Goal: Register for event/course

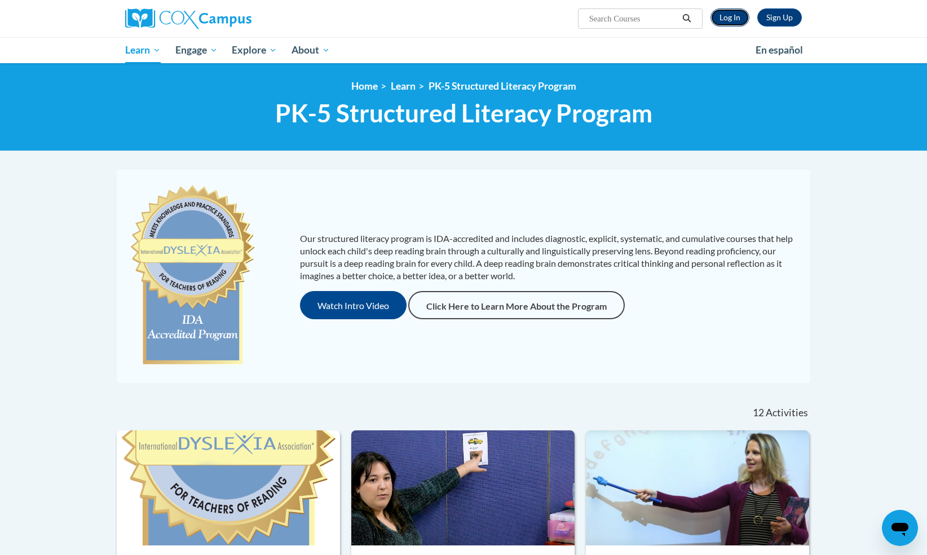
click at [724, 21] on link "Log In" at bounding box center [730, 17] width 39 height 18
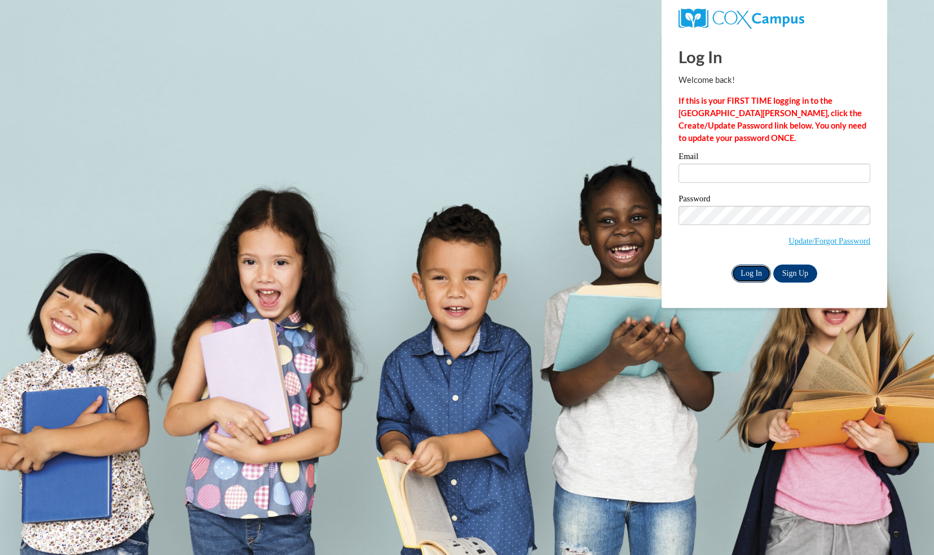
click at [739, 273] on input "Log In" at bounding box center [750, 273] width 39 height 18
type input "hknafl@butler.edu"
click at [707, 181] on input "hknafl@butler.edu" at bounding box center [774, 173] width 192 height 19
click at [753, 268] on input "Log In" at bounding box center [750, 273] width 39 height 18
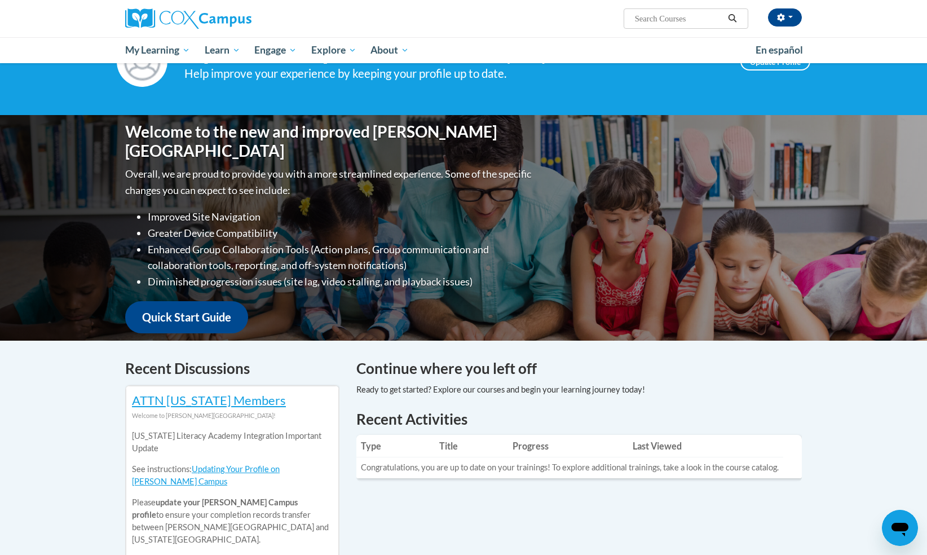
scroll to position [54, 0]
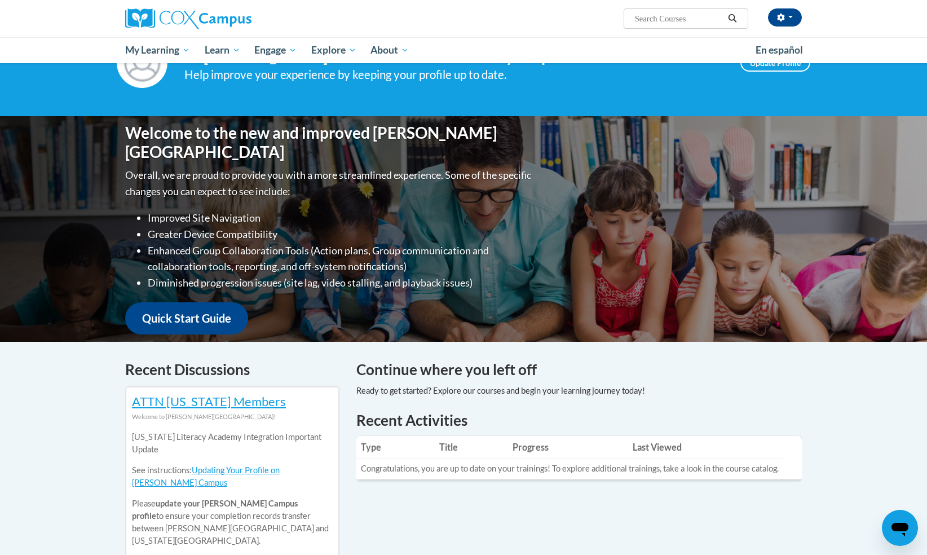
click at [671, 19] on input "Search..." at bounding box center [679, 19] width 90 height 14
type input "phonics instruction"
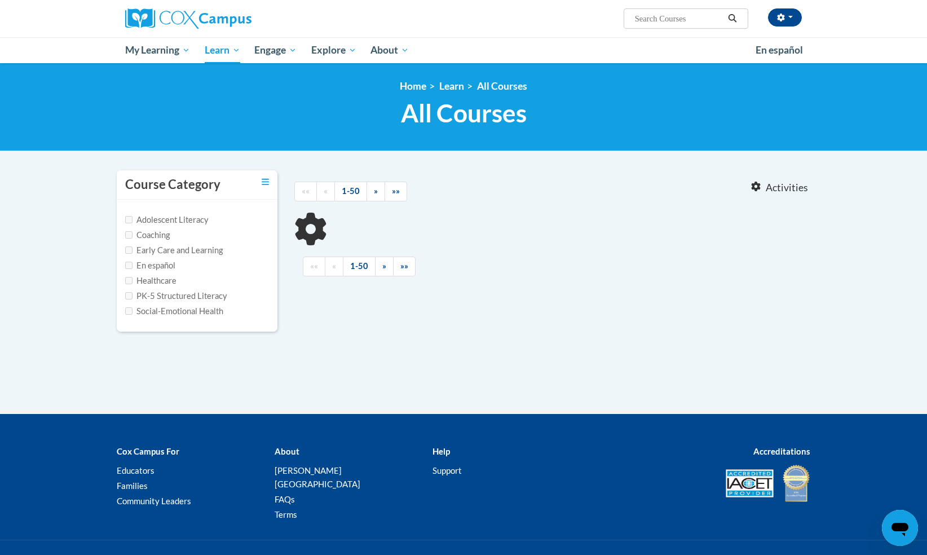
type input "phonics instruction"
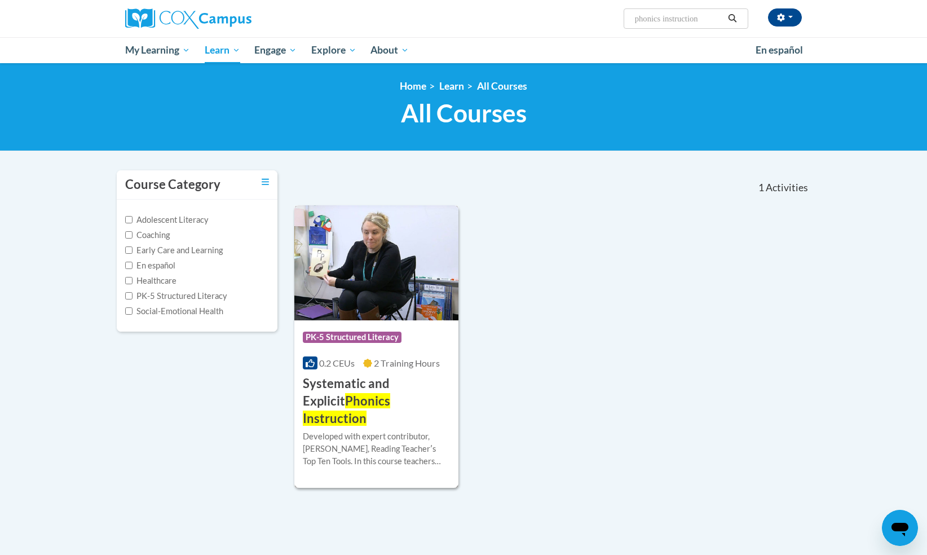
click at [393, 384] on h3 "Systematic and Explicit Phonics Instruction" at bounding box center [376, 401] width 147 height 52
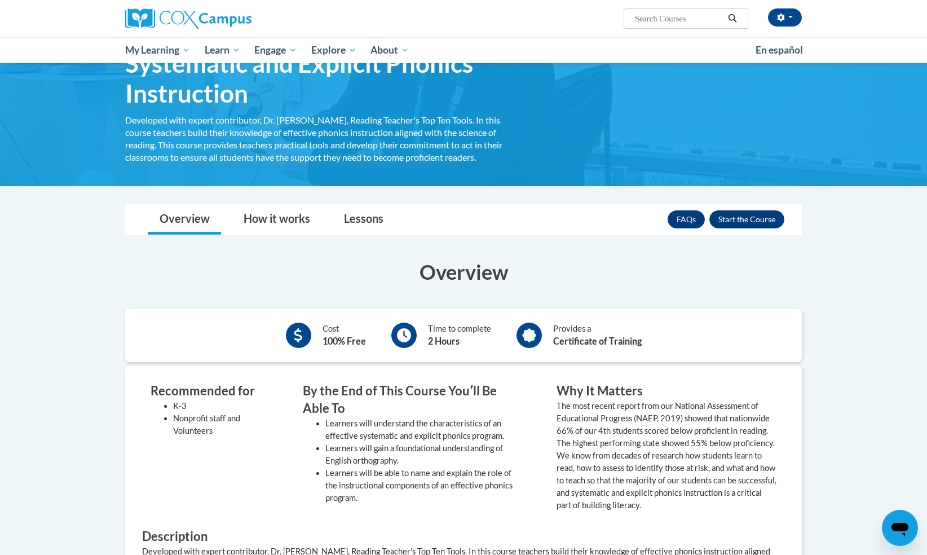
scroll to position [54, 0]
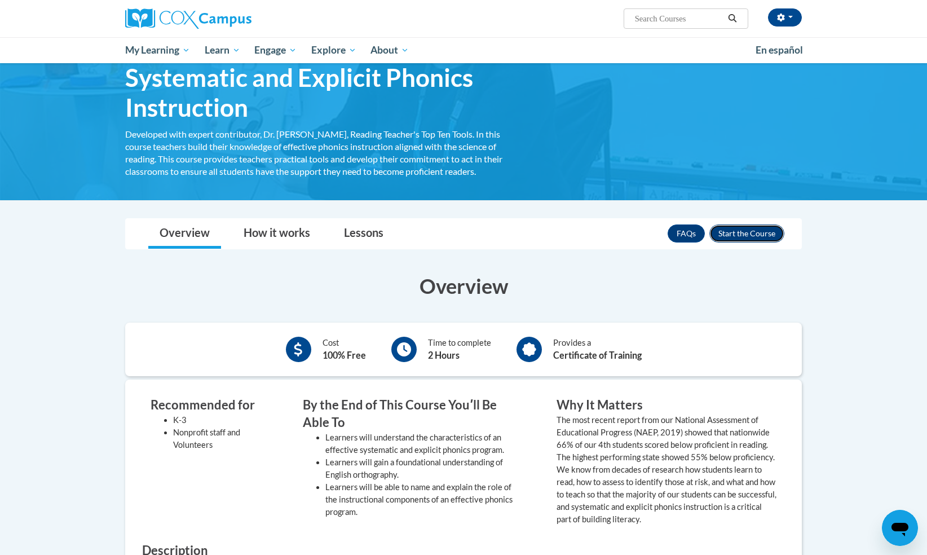
click at [731, 235] on button "Enroll" at bounding box center [746, 233] width 75 height 18
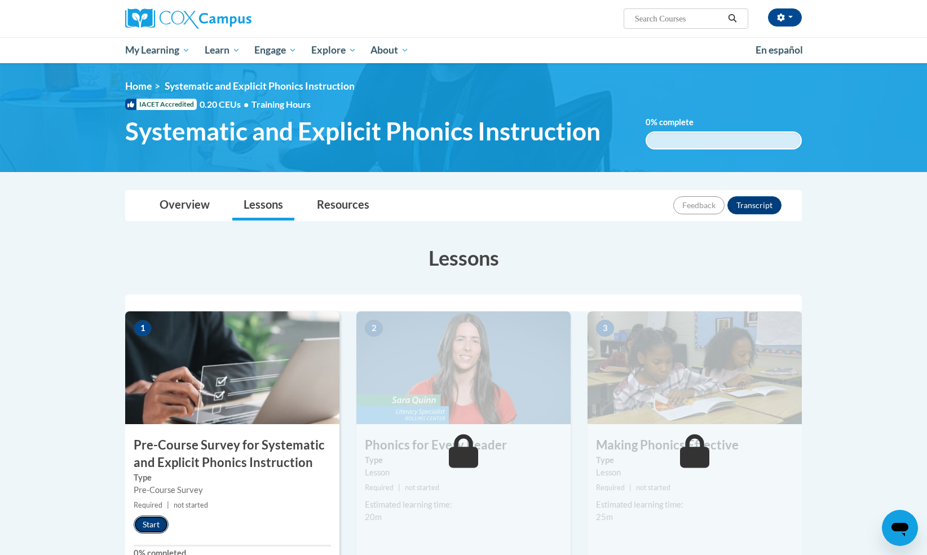
click at [151, 524] on button "Start" at bounding box center [151, 524] width 35 height 18
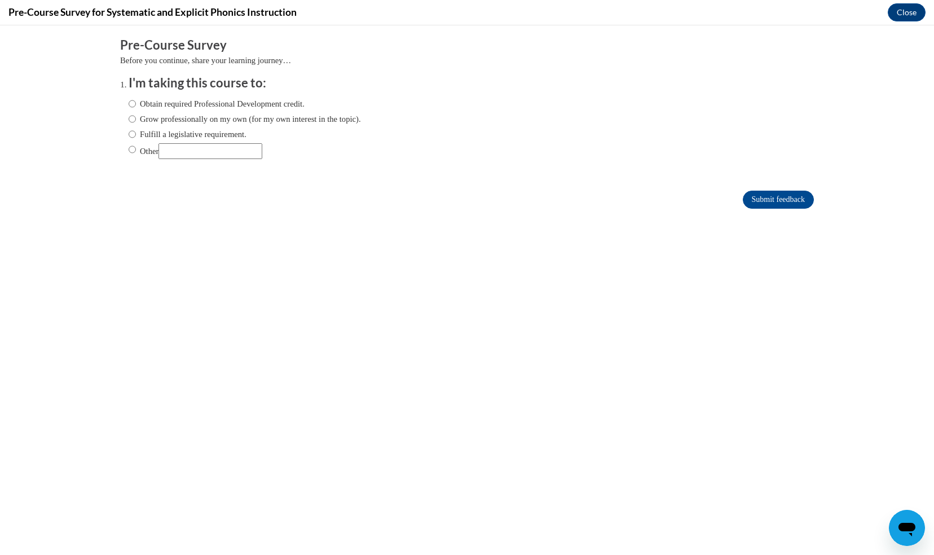
click at [120, 153] on ol "I'm taking this course to: Obtain required Professional Development credit. Gro…" at bounding box center [467, 125] width 694 height 102
click at [130, 151] on label "Other" at bounding box center [196, 151] width 134 height 16
click at [130, 151] on input "Other" at bounding box center [132, 149] width 7 height 12
radio input "true"
click at [193, 155] on input "Other" at bounding box center [210, 151] width 104 height 16
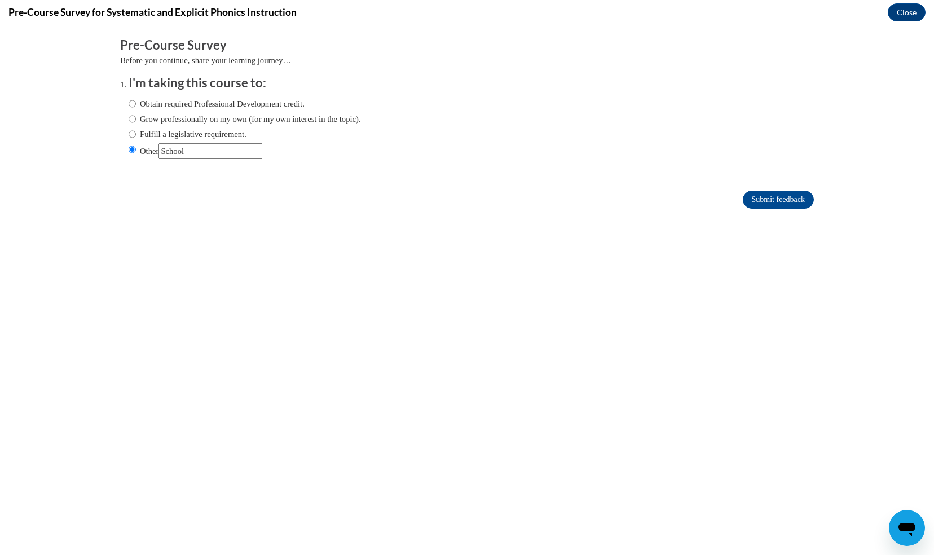
type input "School"
click at [743, 191] on input "Submit feedback" at bounding box center [778, 200] width 71 height 18
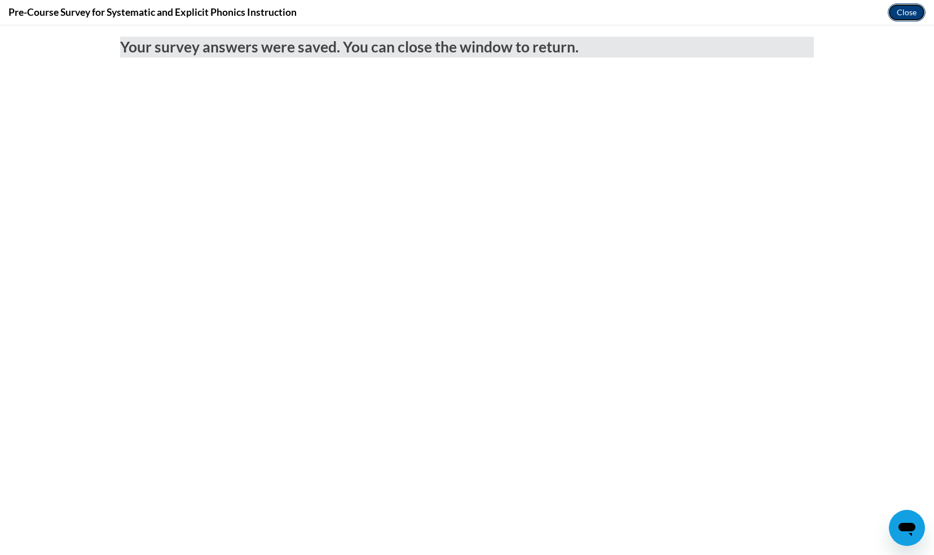
click at [896, 8] on button "Close" at bounding box center [907, 12] width 38 height 18
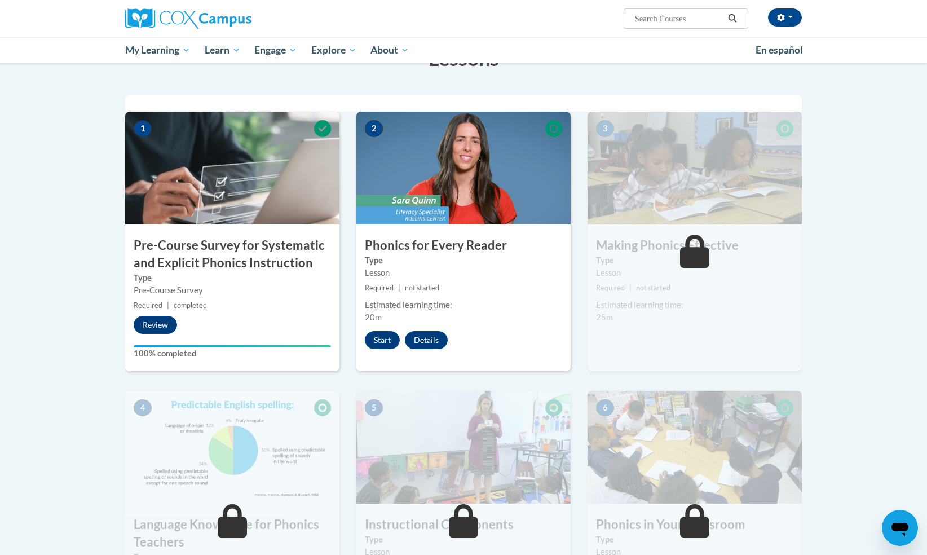
scroll to position [209, 0]
